Goal: Task Accomplishment & Management: Manage account settings

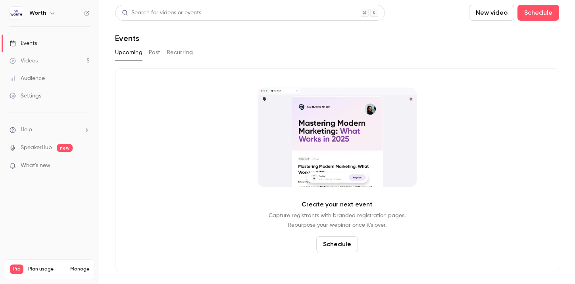
click at [37, 43] on div "Events" at bounding box center [23, 43] width 27 height 8
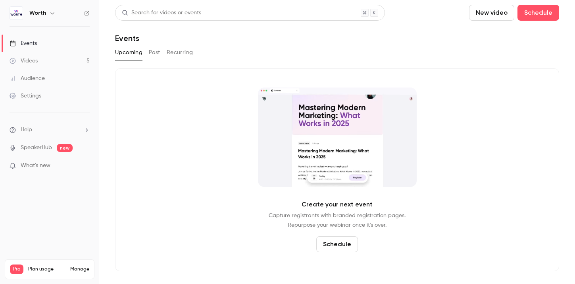
click at [150, 53] on button "Past" at bounding box center [155, 52] width 12 height 13
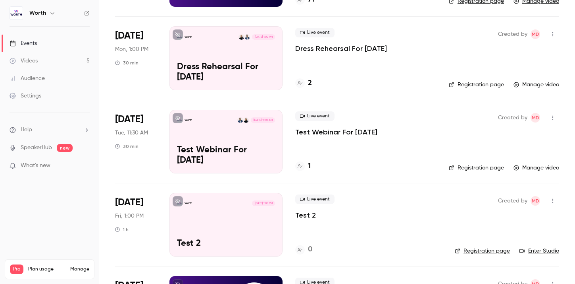
scroll to position [126, 0]
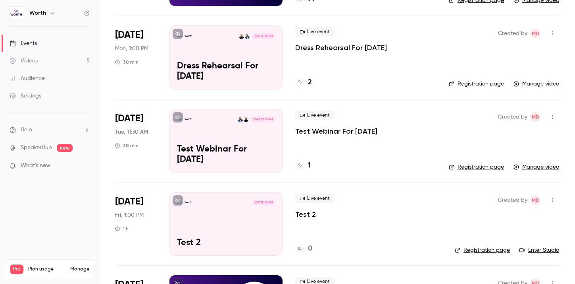
click at [208, 69] on p "Dress Rehearsal For [DATE]" at bounding box center [226, 71] width 98 height 21
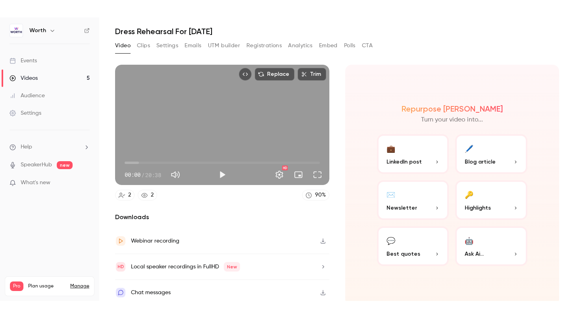
scroll to position [29, 0]
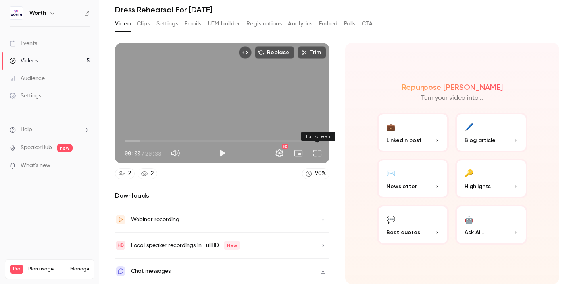
click at [318, 153] on button "Full screen" at bounding box center [318, 153] width 16 height 16
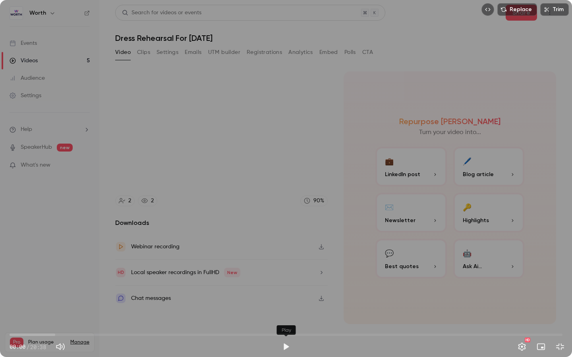
click at [284, 285] on button "Play" at bounding box center [286, 347] width 16 height 16
click at [100, 285] on span "00:03" at bounding box center [286, 335] width 553 height 13
click at [232, 285] on span "03:22" at bounding box center [286, 335] width 553 height 13
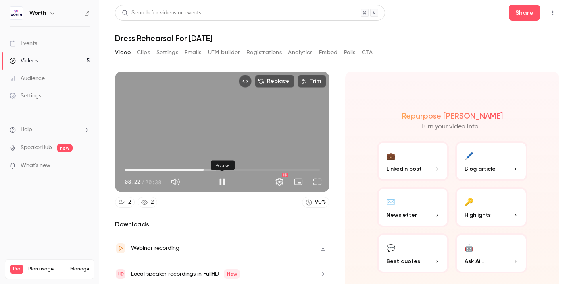
click at [221, 161] on div "Pause" at bounding box center [223, 165] width 24 height 10
click at [208, 138] on div "Replace Trim 08:23 08:23 / 20:38 HD" at bounding box center [222, 131] width 214 height 120
type input "***"
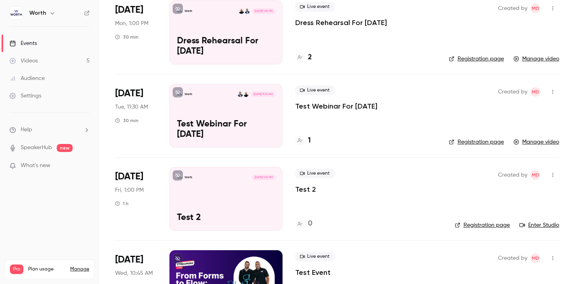
scroll to position [154, 0]
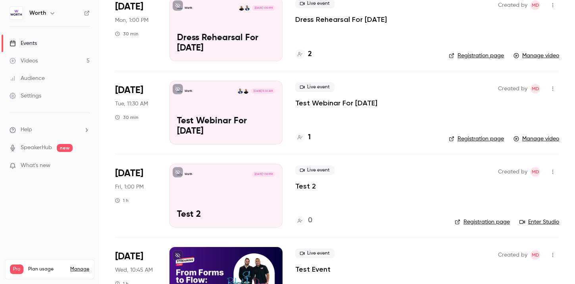
click at [187, 122] on p "Test Webinar For [DATE]" at bounding box center [226, 126] width 98 height 21
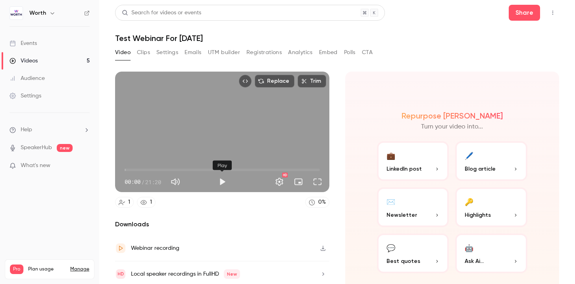
click at [222, 184] on button "Play" at bounding box center [222, 182] width 16 height 16
click at [309, 169] on span "00:04" at bounding box center [222, 169] width 195 height 13
drag, startPoint x: 308, startPoint y: 169, endPoint x: 281, endPoint y: 169, distance: 27.4
click at [281, 169] on span "17:14" at bounding box center [282, 169] width 2 height 2
click at [279, 168] on span "16:51" at bounding box center [279, 169] width 2 height 2
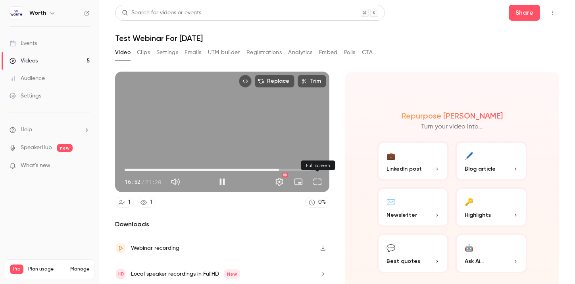
click at [319, 183] on button "Full screen" at bounding box center [318, 182] width 16 height 16
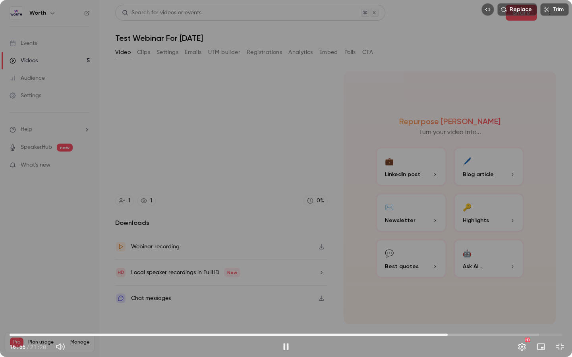
click at [463, 285] on span "16:55" at bounding box center [286, 335] width 553 height 13
click at [473, 285] on span "17:53" at bounding box center [286, 335] width 553 height 13
drag, startPoint x: 467, startPoint y: 336, endPoint x: 448, endPoint y: 338, distance: 18.8
click at [448, 285] on span "16:55" at bounding box center [286, 335] width 553 height 13
click at [448, 285] on span "16:55" at bounding box center [448, 335] width 2 height 2
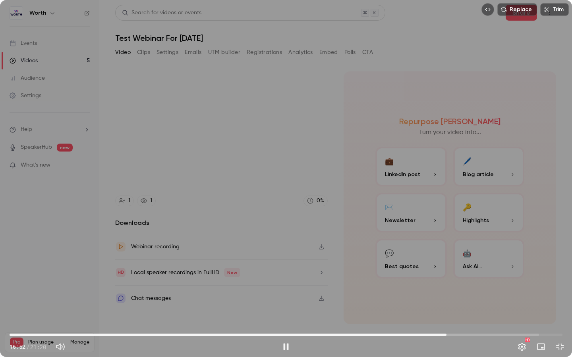
click at [446, 285] on span "16:52" at bounding box center [446, 335] width 2 height 2
click at [439, 285] on span "16:52" at bounding box center [286, 335] width 553 height 13
click at [435, 285] on span "16:26" at bounding box center [435, 335] width 2 height 2
click at [424, 285] on span "15:59" at bounding box center [286, 335] width 553 height 13
click at [415, 285] on span "15:38" at bounding box center [286, 335] width 553 height 13
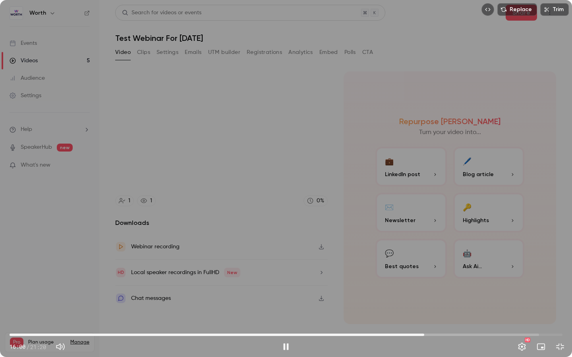
click at [424, 285] on span "16:00" at bounding box center [286, 335] width 553 height 13
drag, startPoint x: 416, startPoint y: 335, endPoint x: 405, endPoint y: 335, distance: 10.7
click at [405, 285] on span "15:36" at bounding box center [286, 335] width 553 height 13
click at [388, 285] on span "14:36" at bounding box center [286, 335] width 553 height 13
type input "*****"
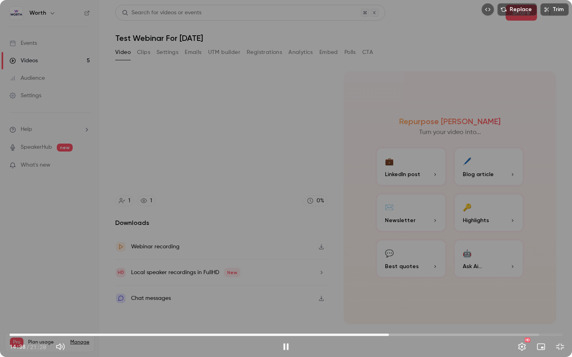
click at [63, 285] on button "Mute" at bounding box center [60, 347] width 16 height 16
type input "*"
click at [339, 285] on span "12:43" at bounding box center [286, 335] width 553 height 13
click at [355, 285] on span "13:19" at bounding box center [286, 335] width 553 height 13
click at [324, 285] on span "12:07" at bounding box center [286, 335] width 553 height 13
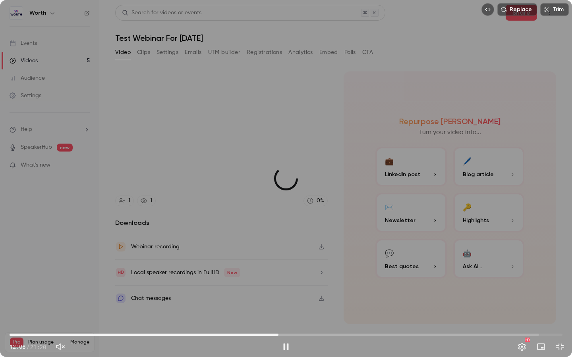
click at [278, 285] on span "10:22" at bounding box center [286, 335] width 553 height 13
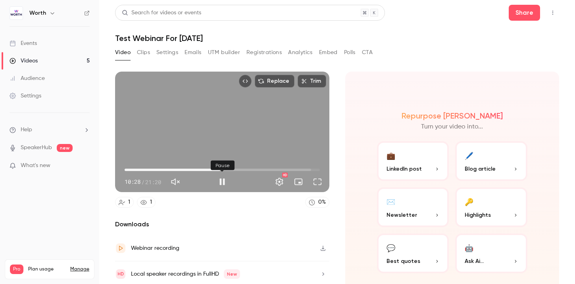
click at [224, 181] on button "Pause" at bounding box center [222, 182] width 16 height 16
type input "*****"
click at [59, 46] on link "Events" at bounding box center [49, 43] width 99 height 17
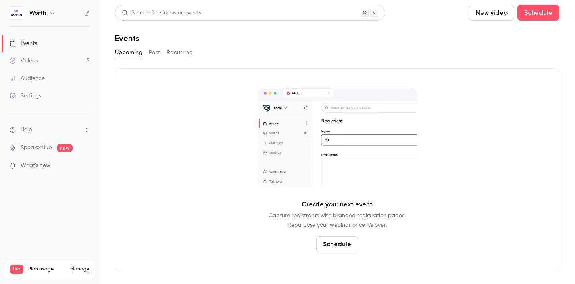
click at [65, 42] on link "Events" at bounding box center [49, 43] width 99 height 17
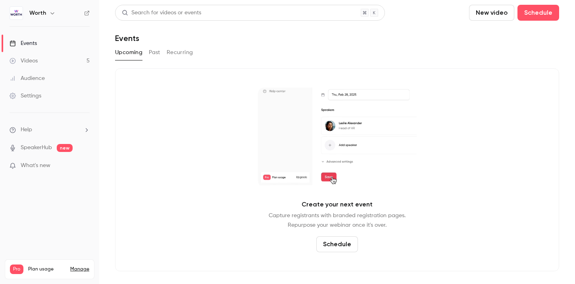
click at [149, 52] on button "Past" at bounding box center [155, 52] width 12 height 13
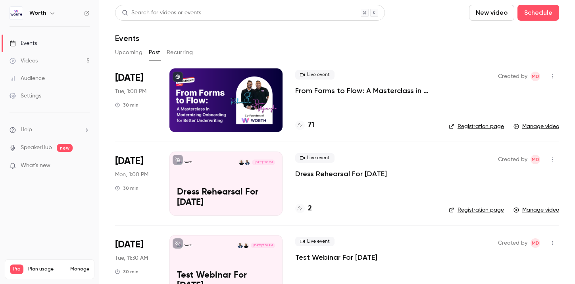
click at [259, 92] on div at bounding box center [226, 100] width 113 height 64
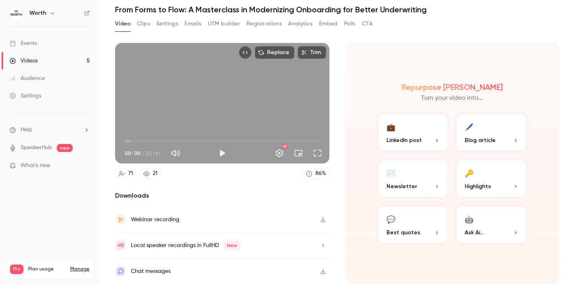
scroll to position [29, 0]
click at [157, 173] on div "21" at bounding box center [155, 173] width 5 height 8
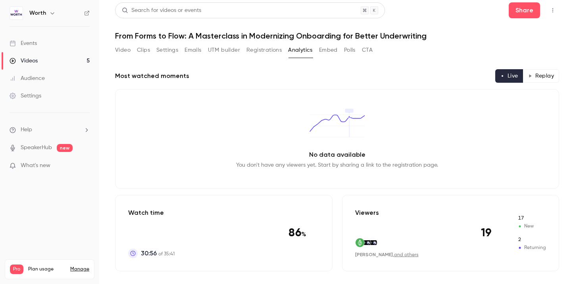
scroll to position [29, 0]
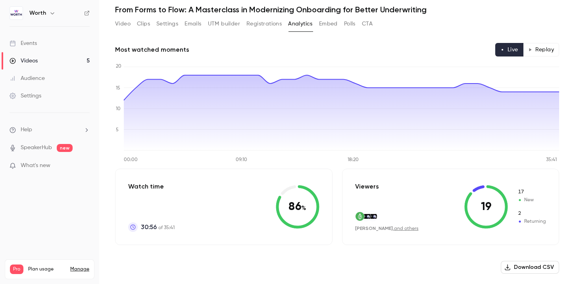
click at [550, 47] on button "Replay" at bounding box center [541, 50] width 36 height 14
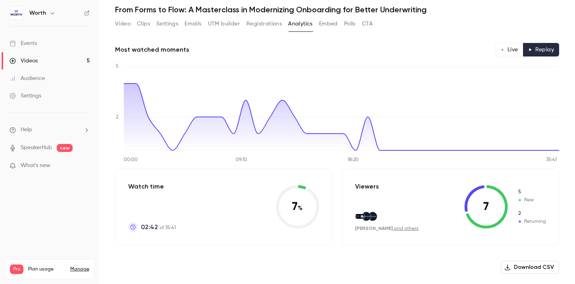
click at [405, 228] on link "and others" at bounding box center [406, 228] width 25 height 5
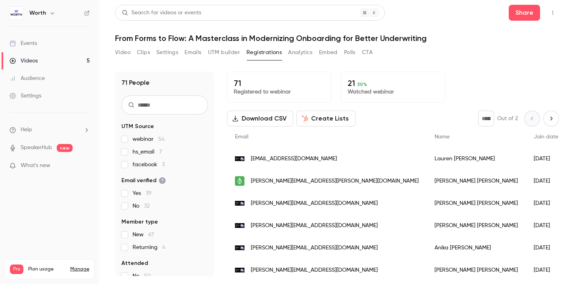
click at [44, 45] on link "Events" at bounding box center [49, 43] width 99 height 17
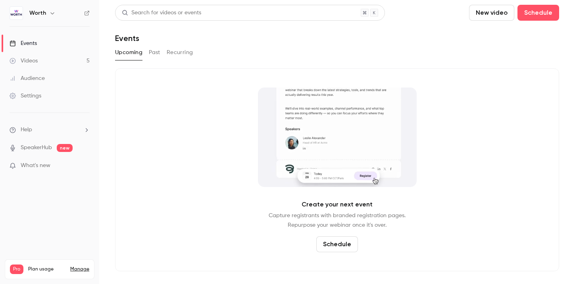
click at [154, 51] on button "Past" at bounding box center [155, 52] width 12 height 13
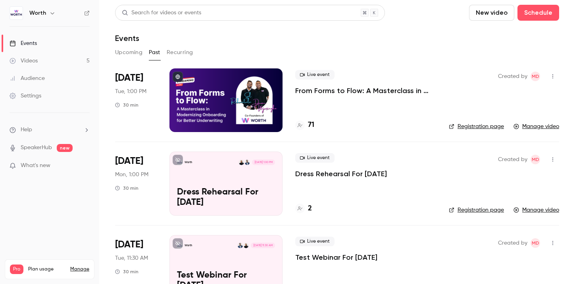
click at [155, 106] on div "[DATE] Tue, 1:00 PM 30 min" at bounding box center [136, 100] width 42 height 64
click at [191, 90] on div at bounding box center [226, 100] width 113 height 64
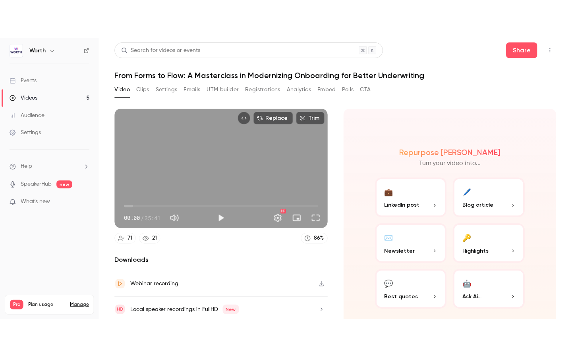
scroll to position [29, 0]
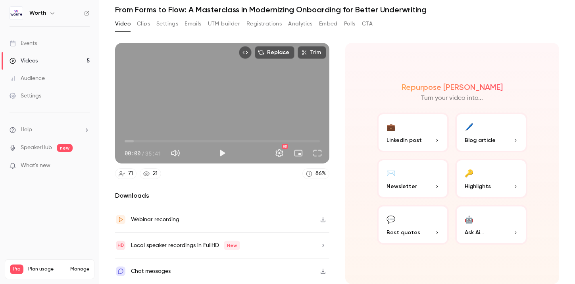
click at [158, 269] on div "Chat messages" at bounding box center [151, 271] width 40 height 10
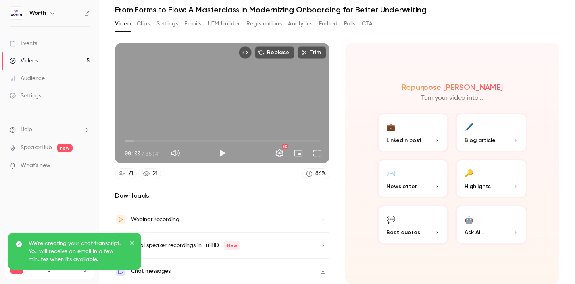
click at [320, 151] on button "Full screen" at bounding box center [318, 153] width 16 height 16
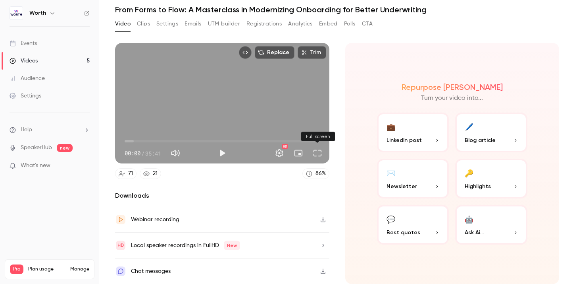
click at [316, 157] on button "Full screen" at bounding box center [318, 153] width 16 height 16
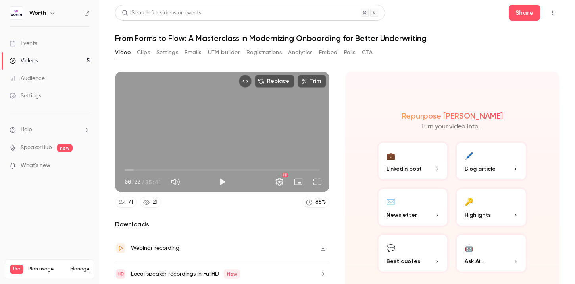
click at [469, 148] on button "🖊️ Blog article" at bounding box center [492, 161] width 72 height 40
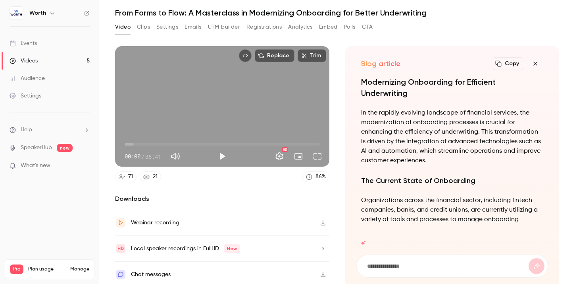
scroll to position [29, 0]
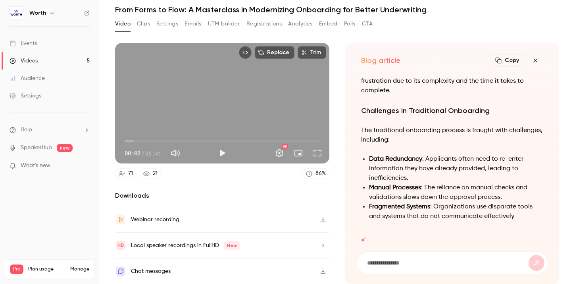
click at [537, 60] on icon "button" at bounding box center [536, 60] width 10 height 6
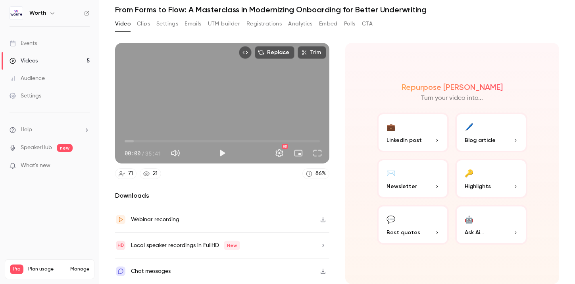
click at [491, 131] on button "🖊️ Blog article" at bounding box center [492, 132] width 72 height 40
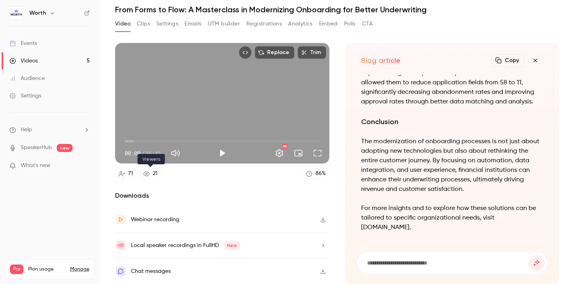
click at [150, 176] on link "21" at bounding box center [150, 173] width 21 height 11
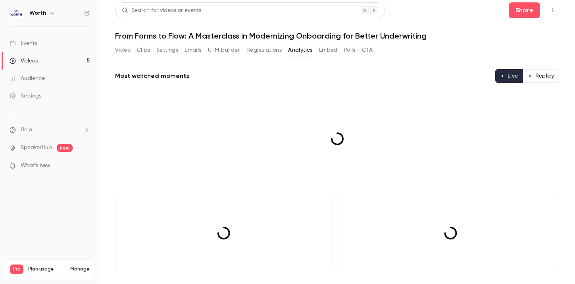
scroll to position [29, 0]
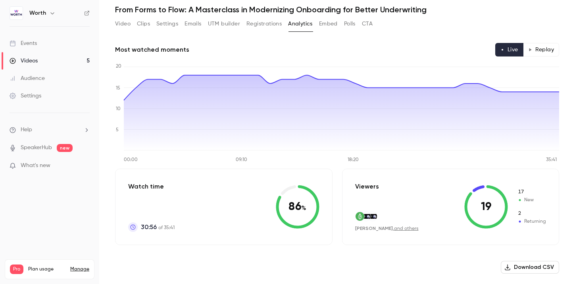
click at [542, 49] on button "Replay" at bounding box center [541, 50] width 36 height 14
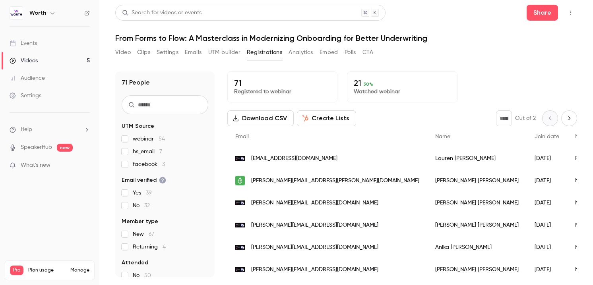
scroll to position [982, 0]
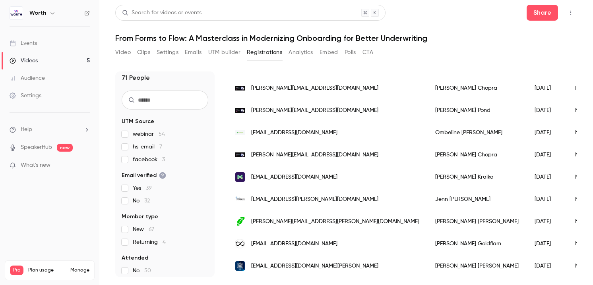
click at [37, 93] on div "Settings" at bounding box center [26, 96] width 32 height 8
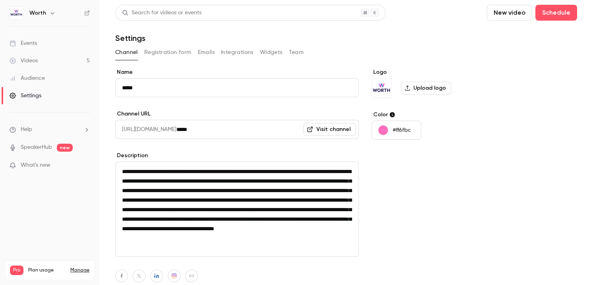
click at [296, 55] on button "Team" at bounding box center [296, 52] width 15 height 13
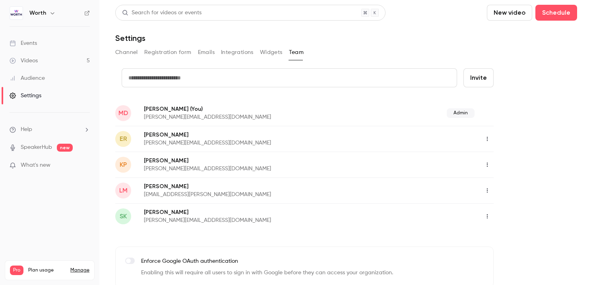
click at [239, 85] on input "text" at bounding box center [289, 77] width 335 height 19
type input "**********"
click at [479, 77] on button "Invite" at bounding box center [478, 77] width 30 height 19
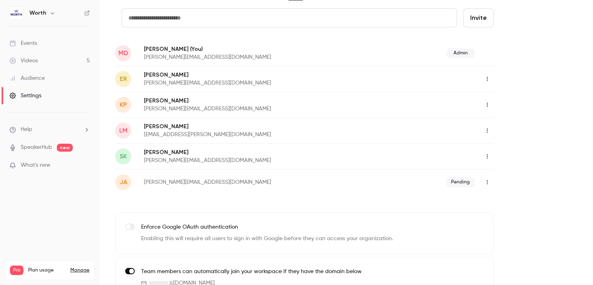
scroll to position [78, 0]
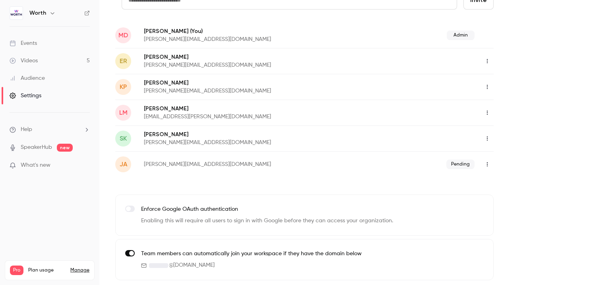
click at [128, 251] on label at bounding box center [130, 253] width 10 height 6
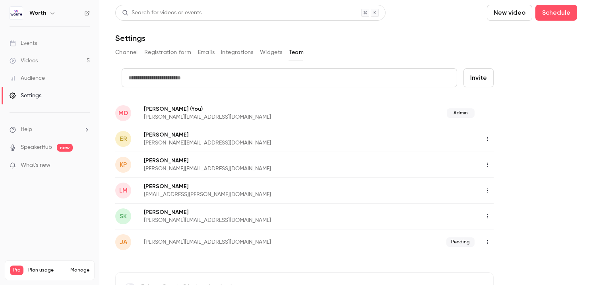
click at [41, 42] on link "Events" at bounding box center [49, 43] width 99 height 17
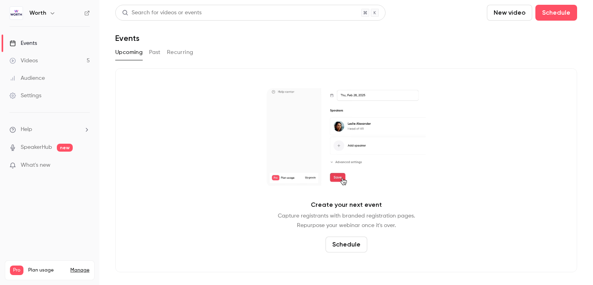
click at [159, 51] on button "Past" at bounding box center [155, 52] width 12 height 13
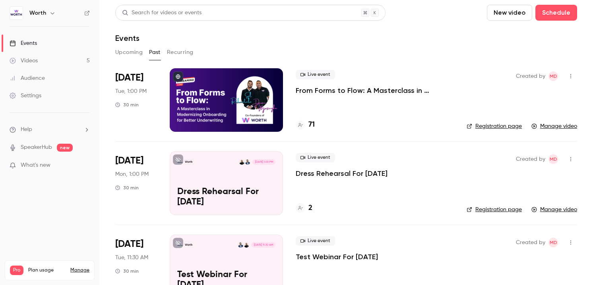
click at [331, 109] on div "Live event From Forms to Flow: A Masterclass in Modernizing Onboarding for Bett…" at bounding box center [374, 100] width 158 height 64
click at [304, 90] on p "From Forms to Flow: A Masterclass in Modernizing Onboarding for Better Underwri…" at bounding box center [374, 91] width 158 height 10
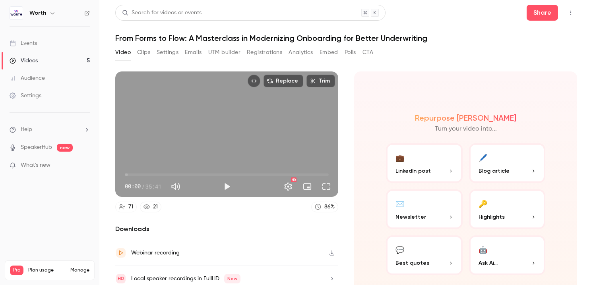
click at [257, 54] on button "Registrations" at bounding box center [264, 52] width 35 height 13
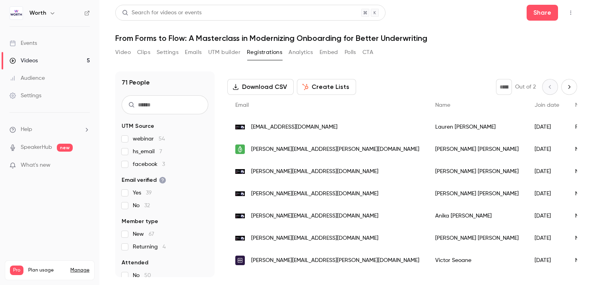
scroll to position [22, 0]
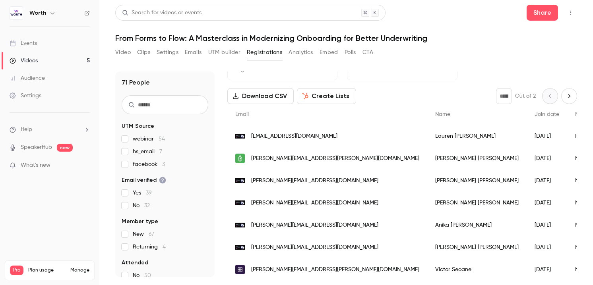
click at [185, 106] on input "text" at bounding box center [165, 104] width 87 height 19
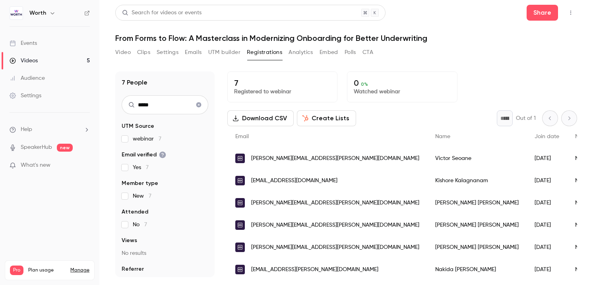
scroll to position [26, 0]
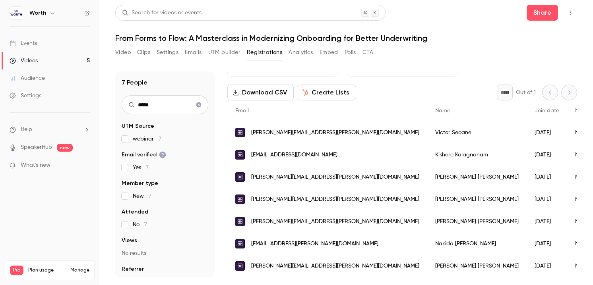
type input "*****"
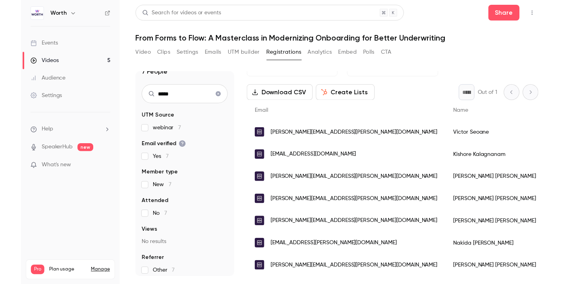
scroll to position [0, 0]
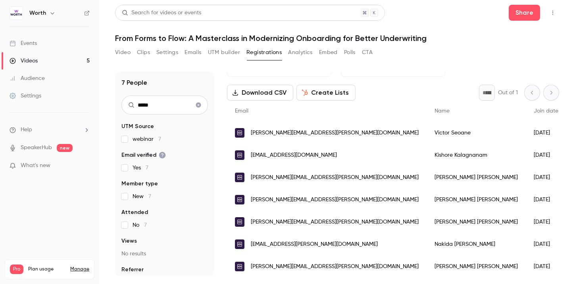
click at [351, 53] on button "Polls" at bounding box center [350, 52] width 12 height 13
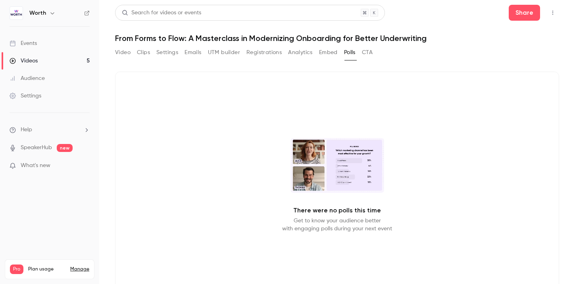
click at [37, 64] on div "Videos" at bounding box center [24, 61] width 28 height 8
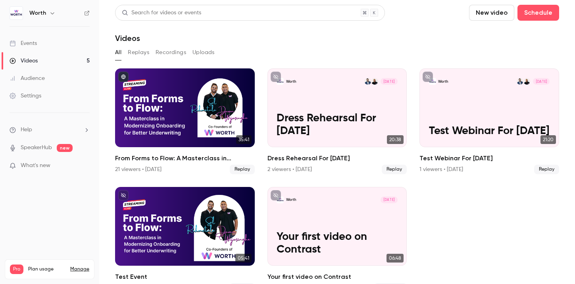
click at [48, 40] on link "Events" at bounding box center [49, 43] width 99 height 17
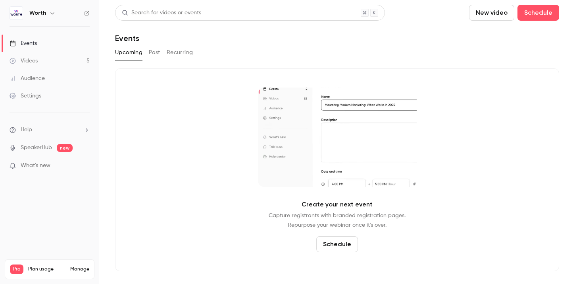
click at [55, 68] on link "Videos 5" at bounding box center [49, 60] width 99 height 17
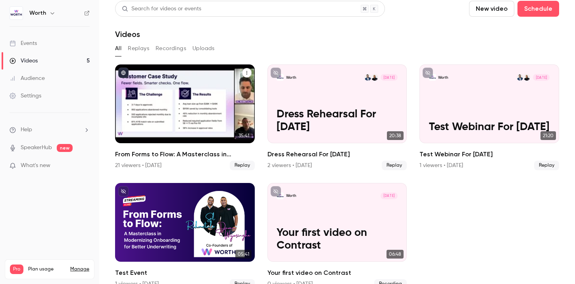
scroll to position [5, 0]
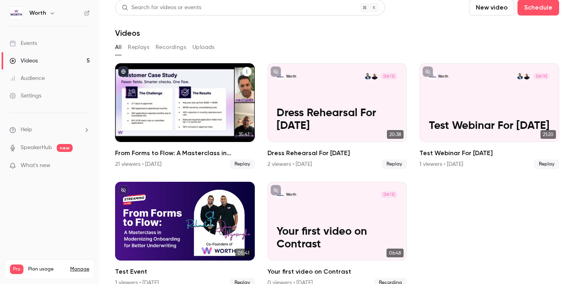
click at [248, 162] on span "Replay" at bounding box center [242, 164] width 25 height 10
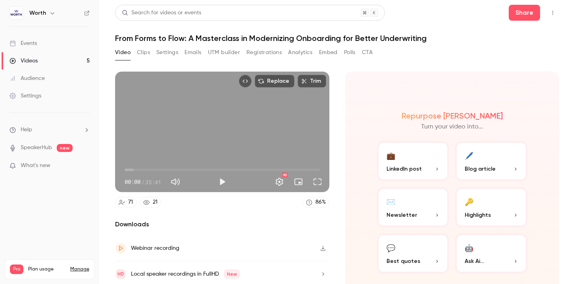
scroll to position [29, 0]
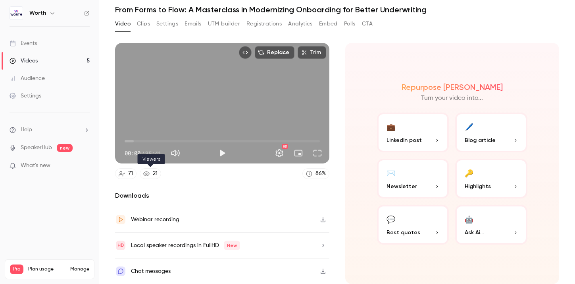
click at [149, 172] on icon at bounding box center [146, 173] width 6 height 6
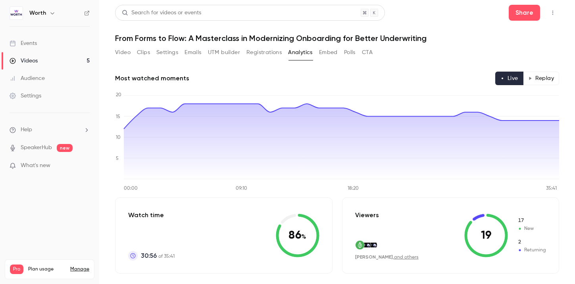
click at [545, 79] on button "Replay" at bounding box center [541, 78] width 36 height 14
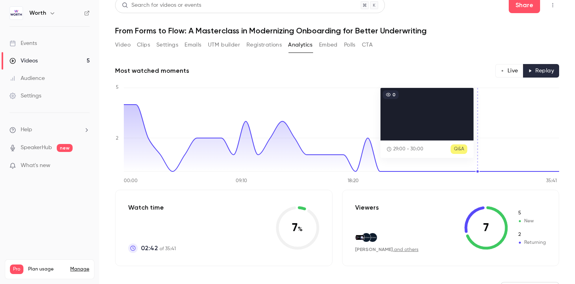
scroll to position [9, 0]
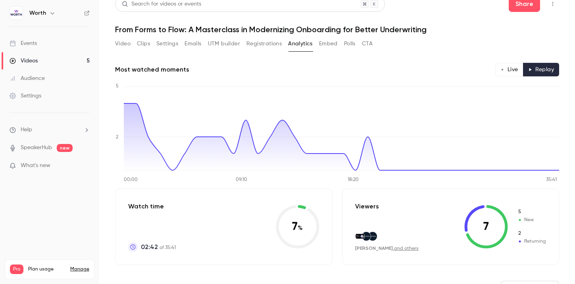
type button "replay"
click at [129, 43] on button "Video" at bounding box center [122, 43] width 15 height 13
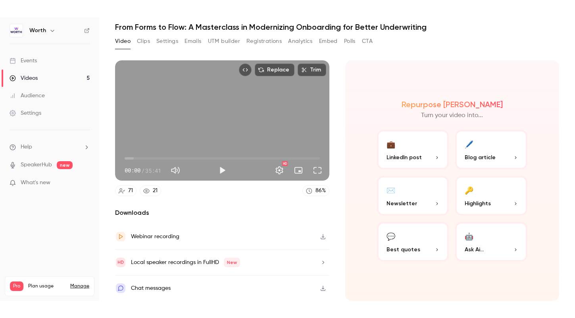
scroll to position [25, 0]
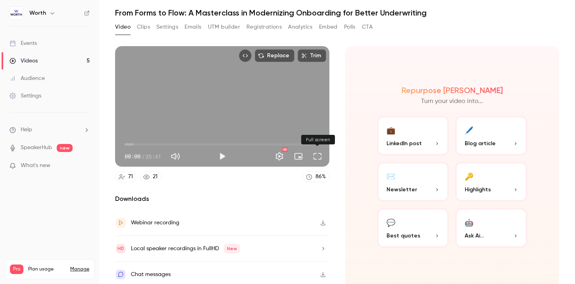
click at [316, 155] on button "Full screen" at bounding box center [318, 156] width 16 height 16
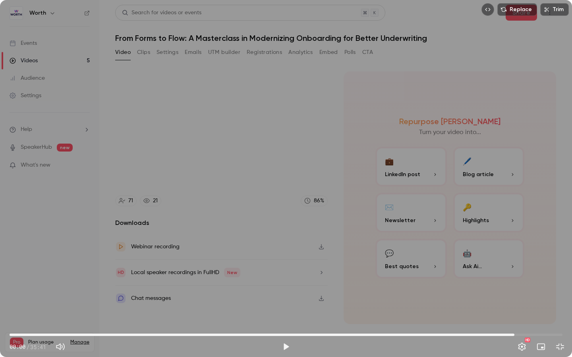
click at [514, 285] on span "32:35" at bounding box center [286, 335] width 553 height 13
click at [525, 285] on span "32:34" at bounding box center [286, 335] width 553 height 13
click at [511, 285] on span "32:23" at bounding box center [286, 335] width 553 height 13
click at [522, 285] on span "33:04" at bounding box center [286, 335] width 553 height 13
click at [527, 285] on span "33:04" at bounding box center [286, 335] width 553 height 13
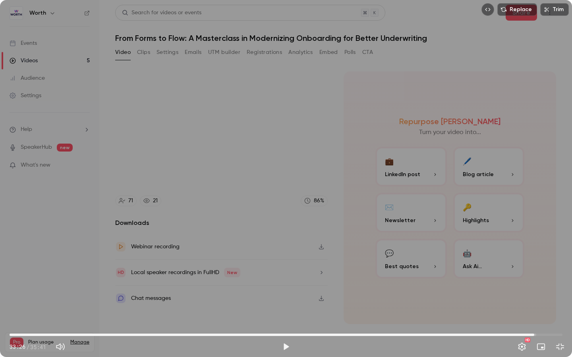
drag, startPoint x: 528, startPoint y: 336, endPoint x: 535, endPoint y: 336, distance: 6.4
click at [535, 285] on span "33:52" at bounding box center [534, 335] width 2 height 2
drag, startPoint x: 534, startPoint y: 336, endPoint x: 544, endPoint y: 336, distance: 10.3
click at [544, 285] on span "34:26" at bounding box center [543, 335] width 2 height 2
drag, startPoint x: 544, startPoint y: 336, endPoint x: 556, endPoint y: 336, distance: 11.5
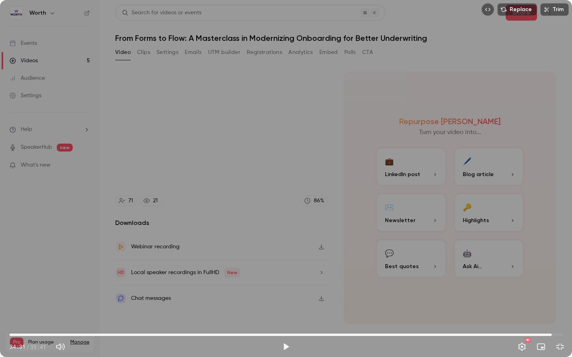
click at [553, 285] on span "35:00" at bounding box center [551, 335] width 2 height 2
drag, startPoint x: 556, startPoint y: 336, endPoint x: 565, endPoint y: 336, distance: 9.1
click at [564, 285] on span "35:41" at bounding box center [562, 335] width 2 height 2
click at [552, 285] on span "35:08" at bounding box center [286, 335] width 553 height 13
click at [536, 285] on span "35:00" at bounding box center [286, 335] width 553 height 13
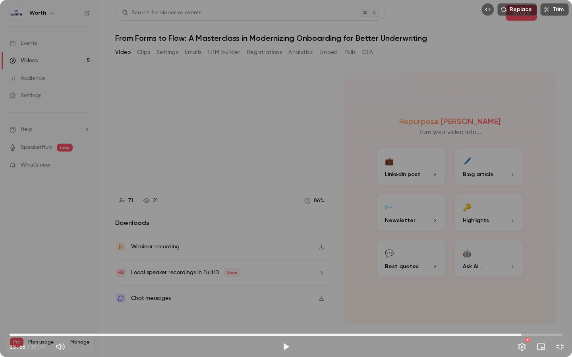
click at [521, 285] on span "33:03" at bounding box center [286, 335] width 553 height 13
click at [512, 285] on span "33:03" at bounding box center [286, 335] width 553 height 13
click at [496, 285] on span "31:23" at bounding box center [286, 335] width 553 height 13
click at [485, 285] on span "31:23" at bounding box center [286, 335] width 553 height 13
click at [464, 285] on span "29:20" at bounding box center [286, 335] width 553 height 13
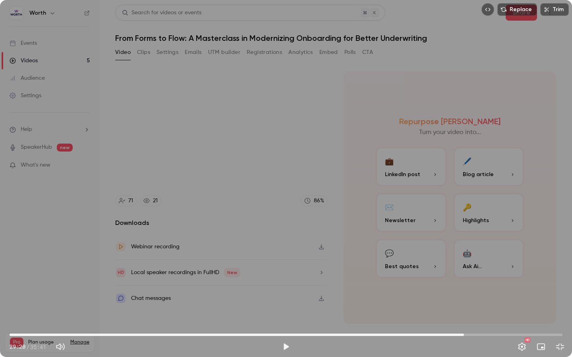
click at [447, 285] on span "29:20" at bounding box center [286, 335] width 553 height 13
click at [429, 285] on span "28:15" at bounding box center [286, 335] width 553 height 13
click at [439, 285] on span "27:43" at bounding box center [286, 335] width 553 height 13
click at [450, 285] on span "27:43" at bounding box center [286, 335] width 553 height 13
click at [344, 257] on div "Replace Trim 28:26 28:26 / 35:41 HD" at bounding box center [286, 178] width 572 height 357
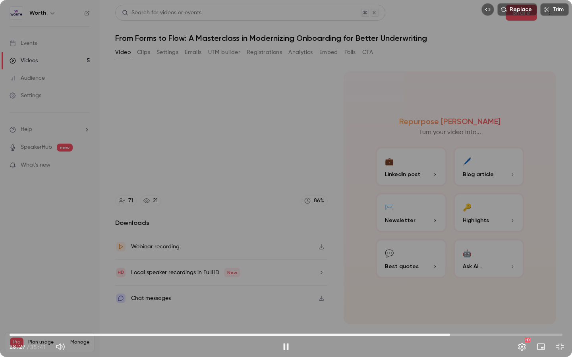
click at [438, 285] on span "28:27" at bounding box center [286, 335] width 553 height 13
click at [433, 285] on span "27:42" at bounding box center [286, 335] width 553 height 13
click at [427, 285] on span "27:20" at bounding box center [286, 335] width 553 height 13
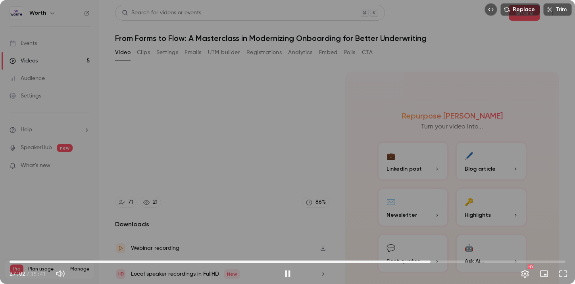
click at [240, 131] on div "Replace Trim 27:02 27:02 / 35:41 HD" at bounding box center [287, 142] width 575 height 284
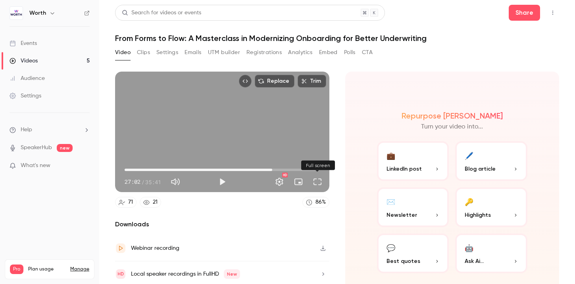
click at [321, 181] on button "Full screen" at bounding box center [318, 182] width 16 height 16
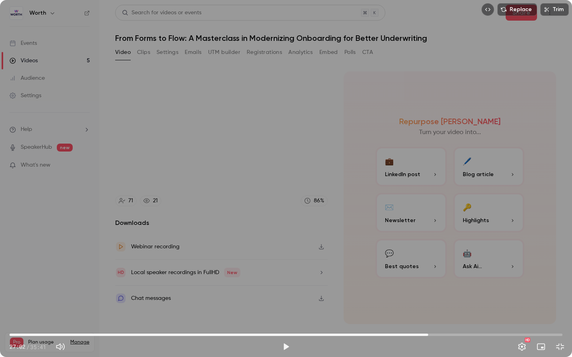
click at [432, 285] on span "27:02" at bounding box center [286, 335] width 553 height 13
click at [448, 285] on span "27:18" at bounding box center [286, 335] width 553 height 13
click at [427, 285] on span "26:57" at bounding box center [286, 335] width 553 height 13
click at [284, 285] on button "Play" at bounding box center [286, 347] width 16 height 16
click at [429, 285] on span "26:58" at bounding box center [427, 335] width 2 height 2
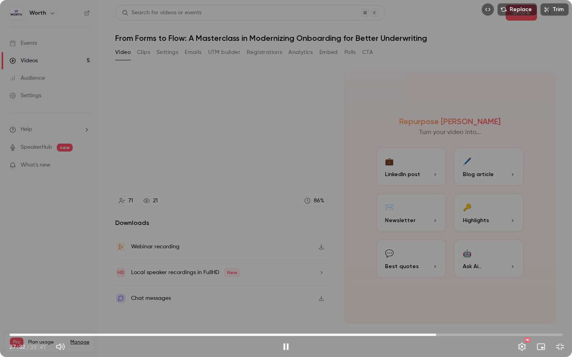
click at [436, 285] on span "27:32" at bounding box center [286, 335] width 553 height 13
click at [440, 285] on span "27:32" at bounding box center [286, 335] width 553 height 13
click at [170, 273] on div "Replace Trim 28:09 28:09 / 35:41 HD" at bounding box center [286, 178] width 572 height 357
type input "******"
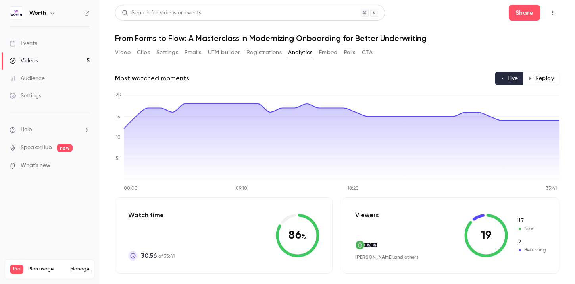
click at [543, 78] on button "Replay" at bounding box center [541, 78] width 36 height 14
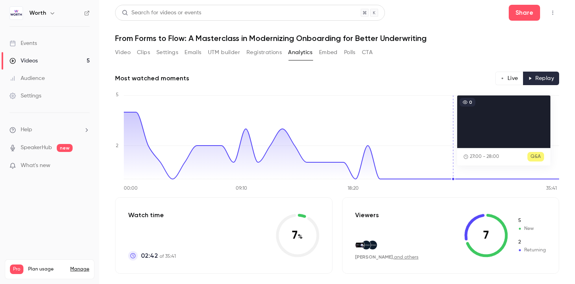
scroll to position [1, 0]
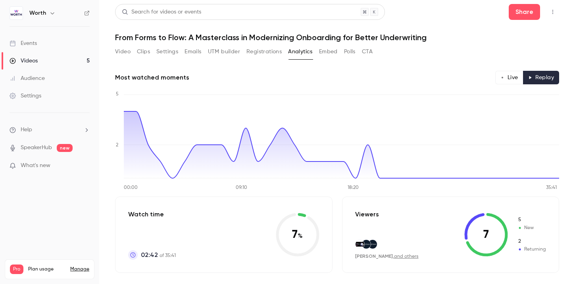
click at [349, 54] on button "Polls" at bounding box center [350, 51] width 12 height 13
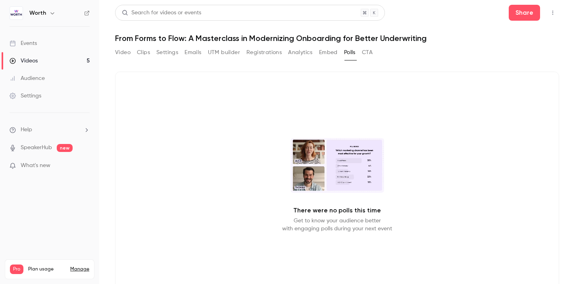
click at [375, 49] on div "Video Clips Settings Emails UTM builder Registrations Analytics Embed Polls CTA" at bounding box center [337, 54] width 444 height 16
click at [373, 51] on button "CTA" at bounding box center [367, 52] width 11 height 13
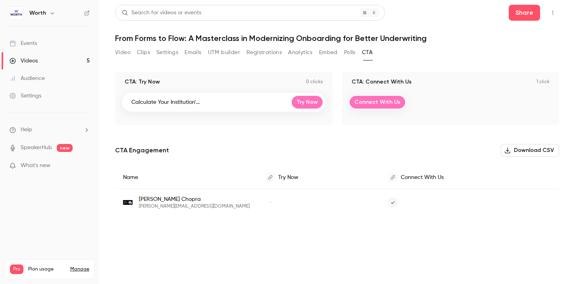
click at [446, 83] on div "CTA: Connect With Us 1 click" at bounding box center [451, 82] width 205 height 8
click at [67, 61] on link "Videos 5" at bounding box center [49, 60] width 99 height 17
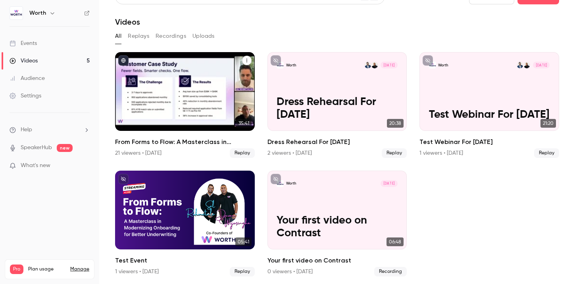
scroll to position [15, 0]
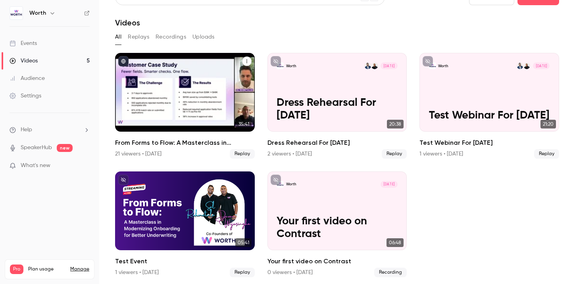
click at [188, 109] on div "From Forms to Flow: A Masterclass in Modernizing Onboarding for Better Underwri…" at bounding box center [185, 92] width 140 height 79
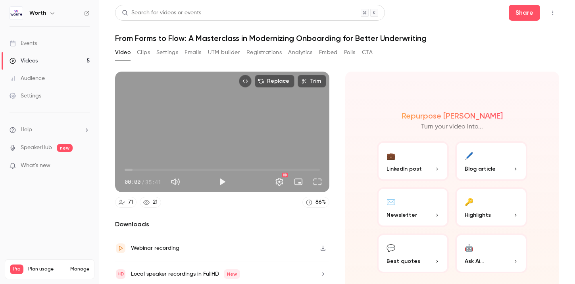
click at [151, 201] on link "21" at bounding box center [150, 202] width 21 height 11
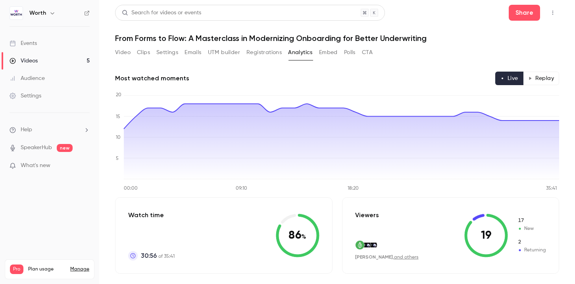
click at [537, 77] on button "Replay" at bounding box center [541, 78] width 36 height 14
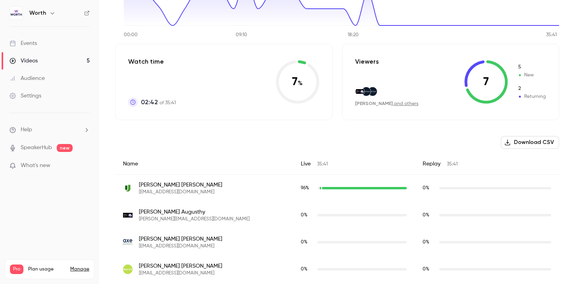
scroll to position [154, 0]
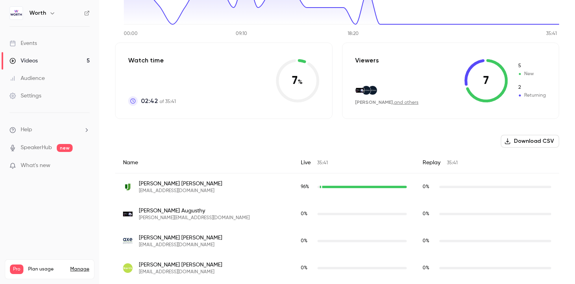
click at [409, 100] on div "Daniel Smith , and others" at bounding box center [387, 102] width 64 height 7
click at [407, 103] on link "and others" at bounding box center [406, 102] width 25 height 5
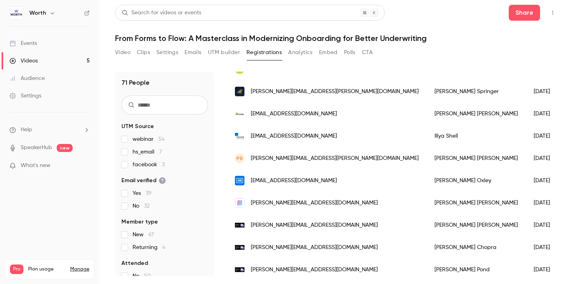
scroll to position [823, 0]
